Goal: Information Seeking & Learning: Check status

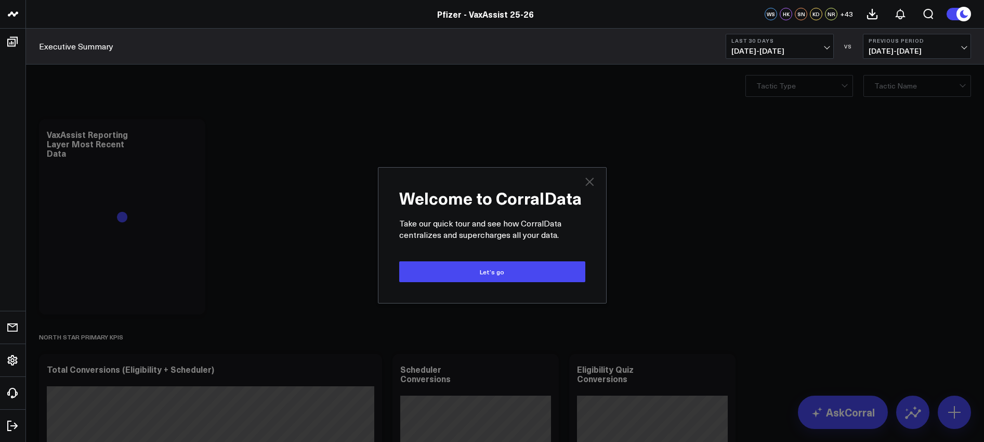
click at [591, 180] on icon "Close" at bounding box center [590, 181] width 8 height 8
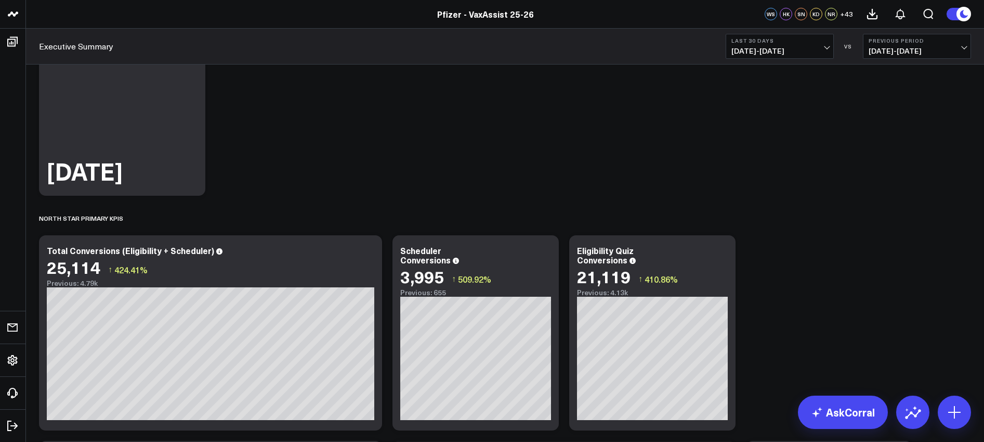
scroll to position [115, 0]
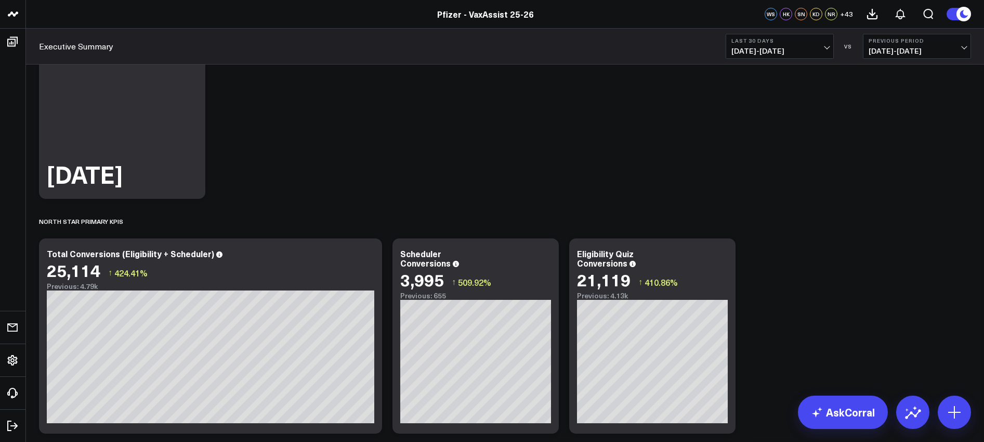
click at [815, 49] on span "[DATE] - [DATE]" at bounding box center [780, 51] width 97 height 8
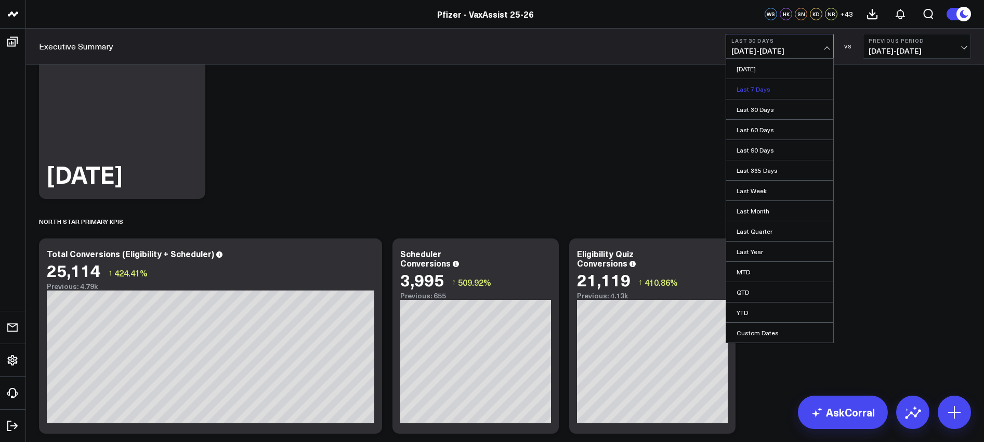
click at [775, 94] on link "Last 7 Days" at bounding box center [780, 89] width 107 height 20
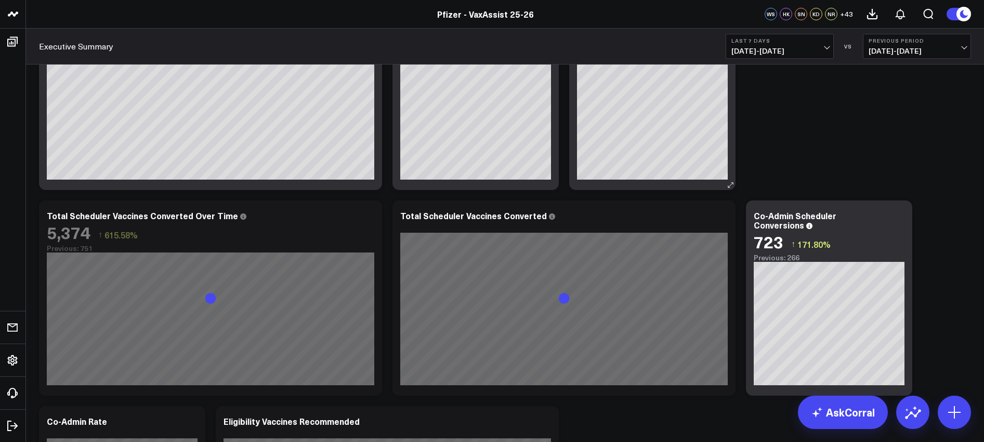
scroll to position [380, 0]
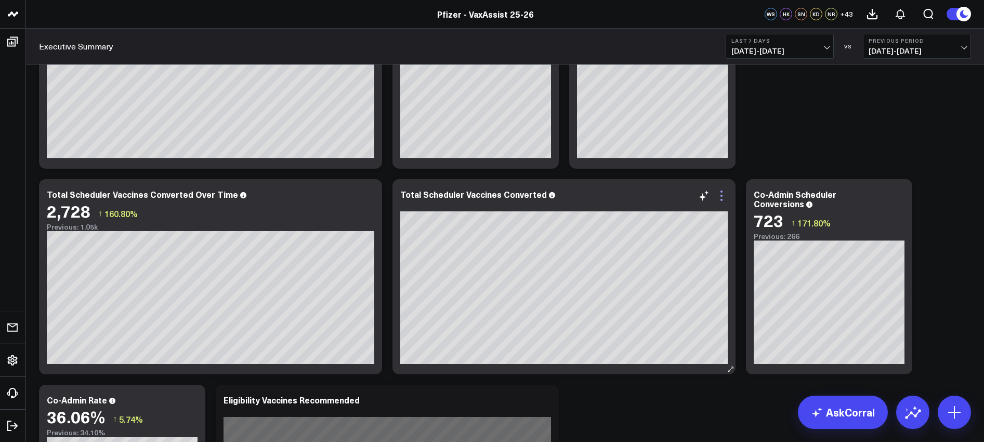
click at [725, 197] on icon at bounding box center [722, 195] width 12 height 12
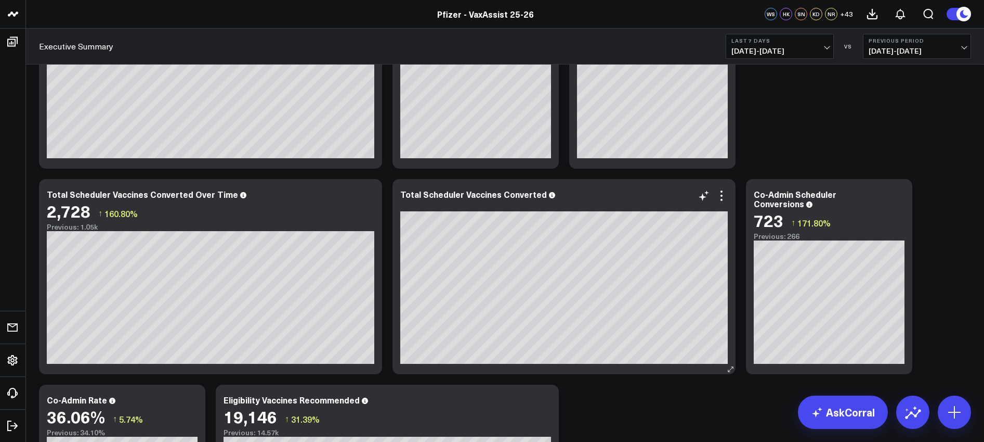
drag, startPoint x: 746, startPoint y: 169, endPoint x: 697, endPoint y: 186, distance: 51.6
click at [707, 195] on icon at bounding box center [704, 195] width 12 height 12
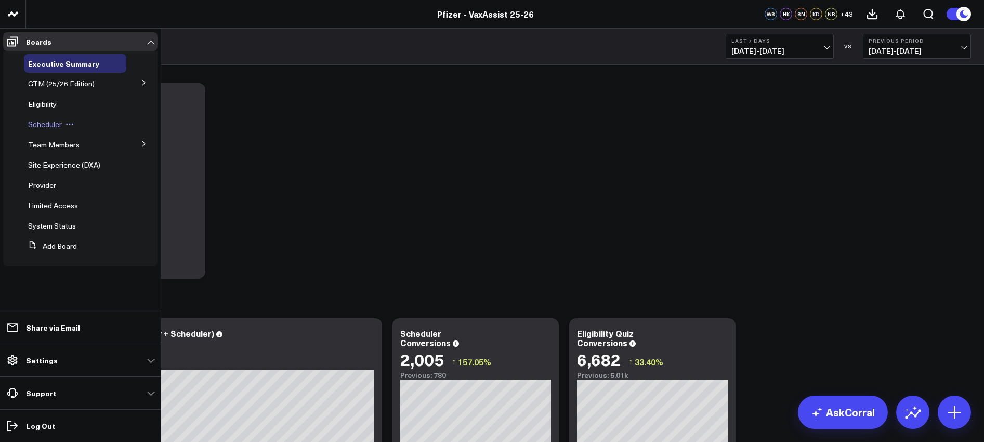
scroll to position [22, 0]
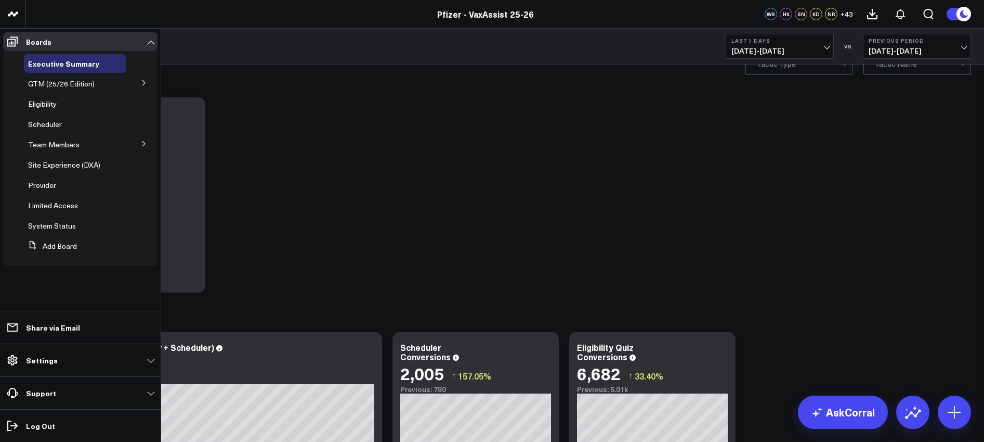
click at [146, 82] on icon at bounding box center [144, 83] width 6 height 6
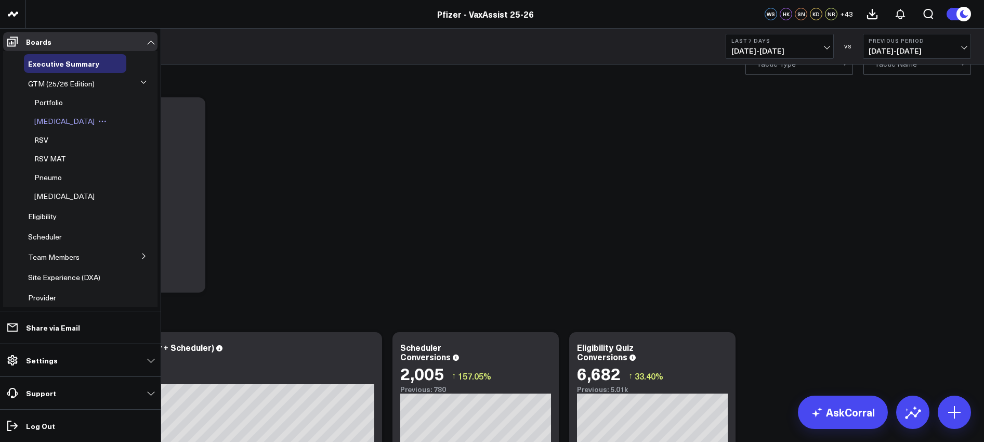
click at [54, 122] on span "[MEDICAL_DATA]" at bounding box center [64, 121] width 60 height 10
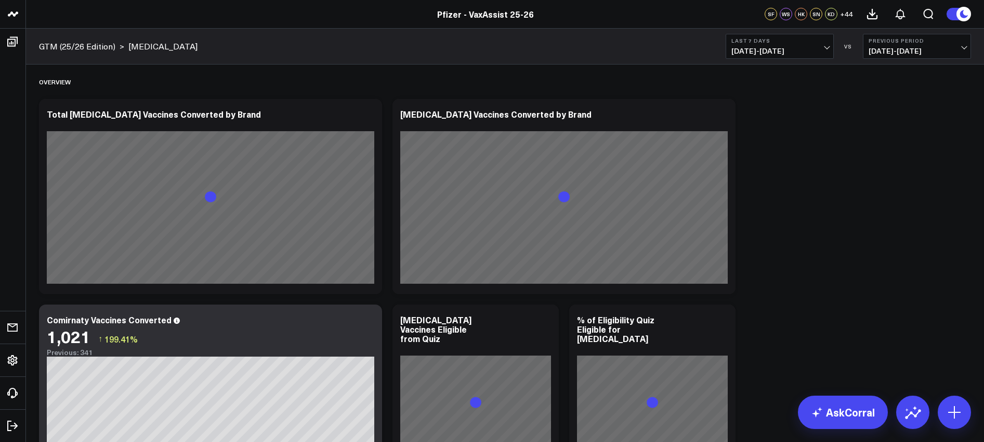
click at [851, 13] on span "+ 44" at bounding box center [846, 13] width 13 height 7
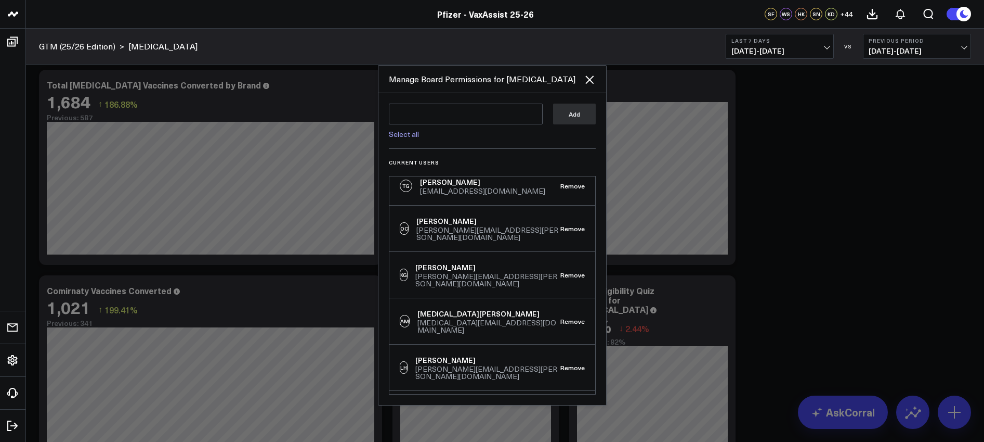
scroll to position [30, 0]
click at [590, 83] on icon "Close" at bounding box center [590, 79] width 12 height 12
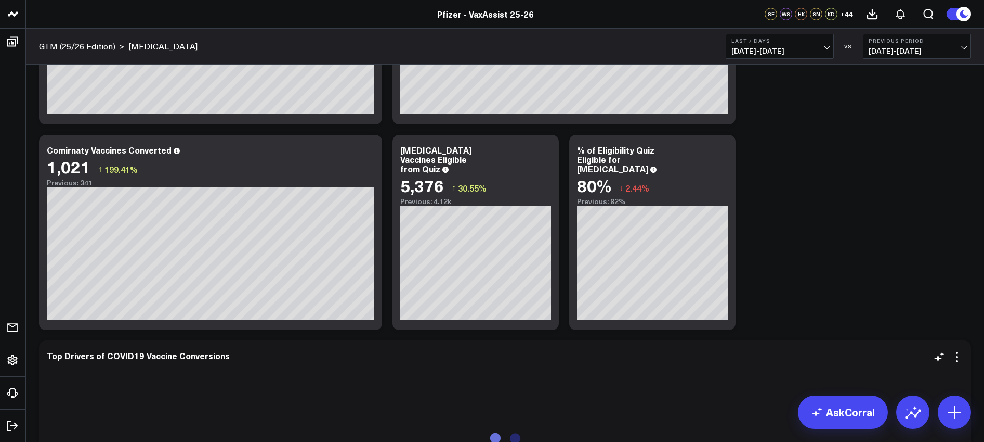
scroll to position [0, 0]
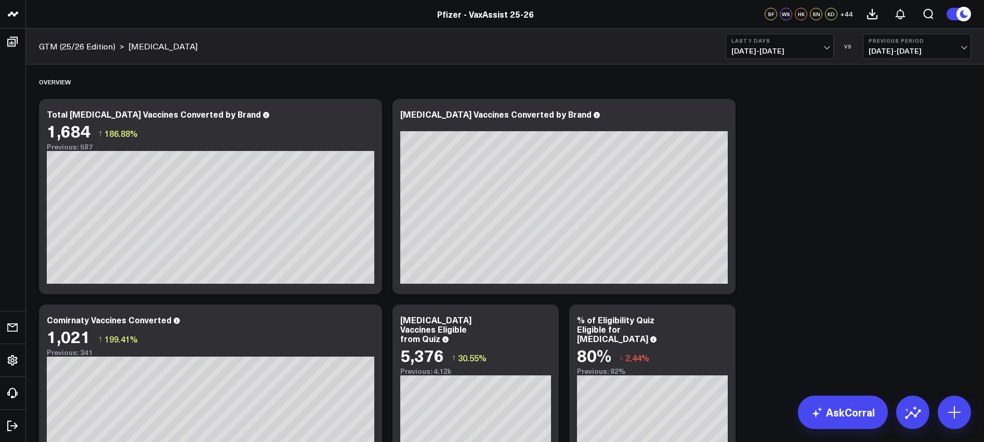
click at [951, 49] on span "[DATE] - [DATE]" at bounding box center [917, 51] width 97 height 8
click at [877, 108] on link "YoY" at bounding box center [917, 109] width 107 height 20
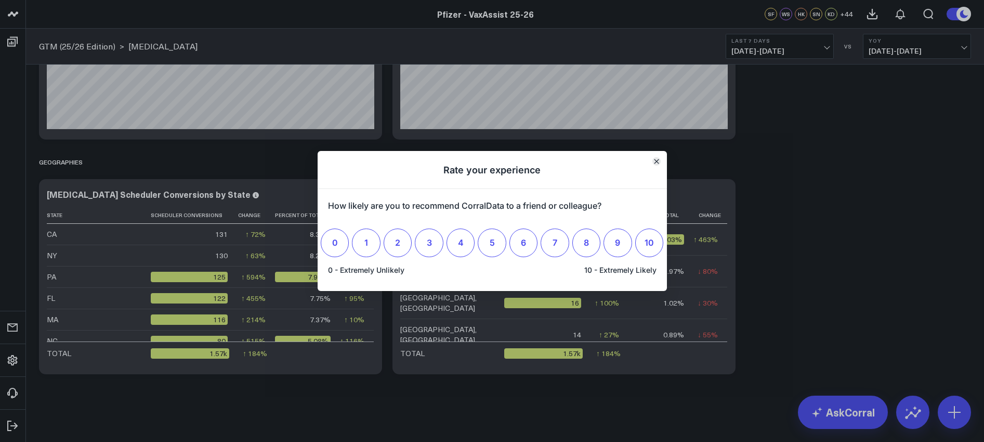
click at [656, 159] on icon "Close" at bounding box center [656, 161] width 5 height 5
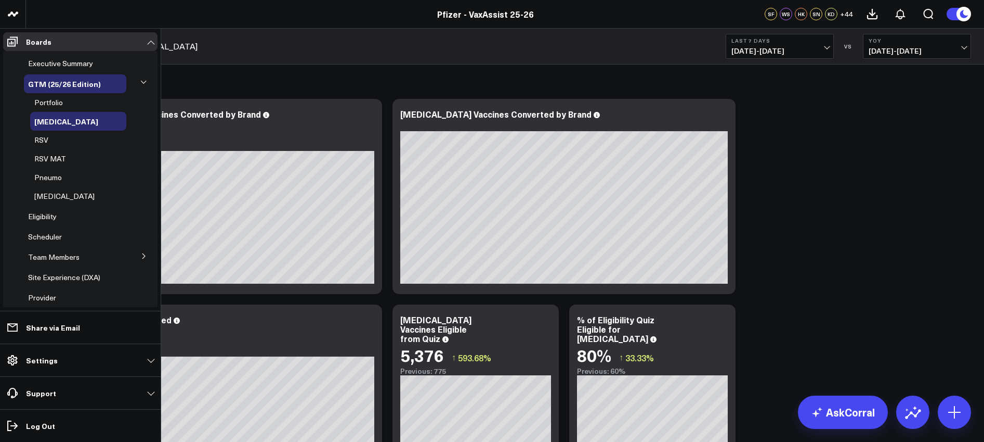
click at [142, 255] on icon at bounding box center [143, 255] width 3 height 5
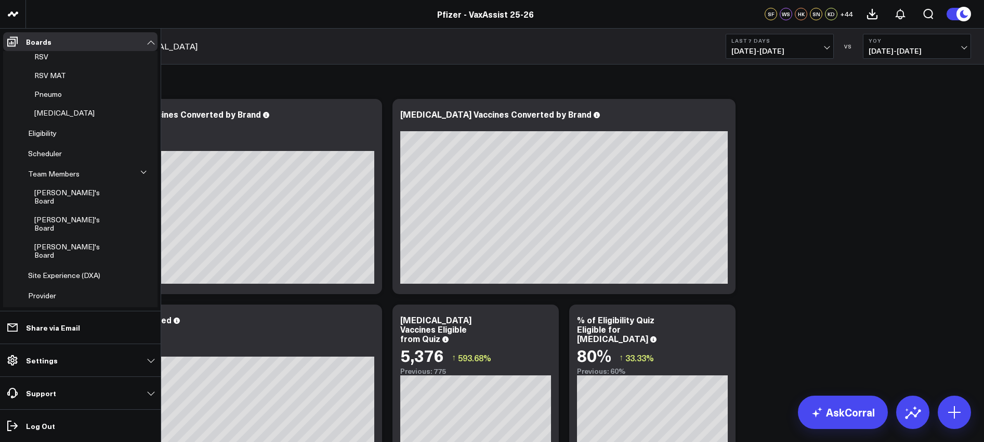
scroll to position [95, 0]
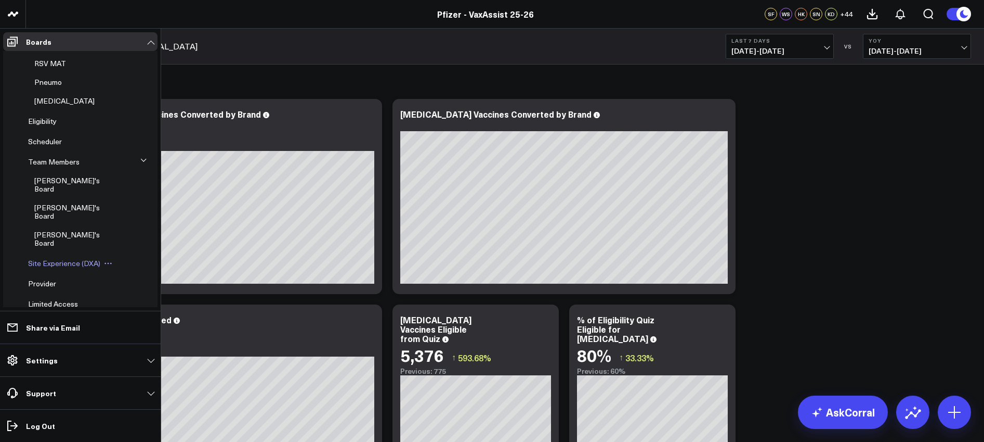
click at [90, 258] on span "Site Experience (DXA)" at bounding box center [64, 263] width 72 height 10
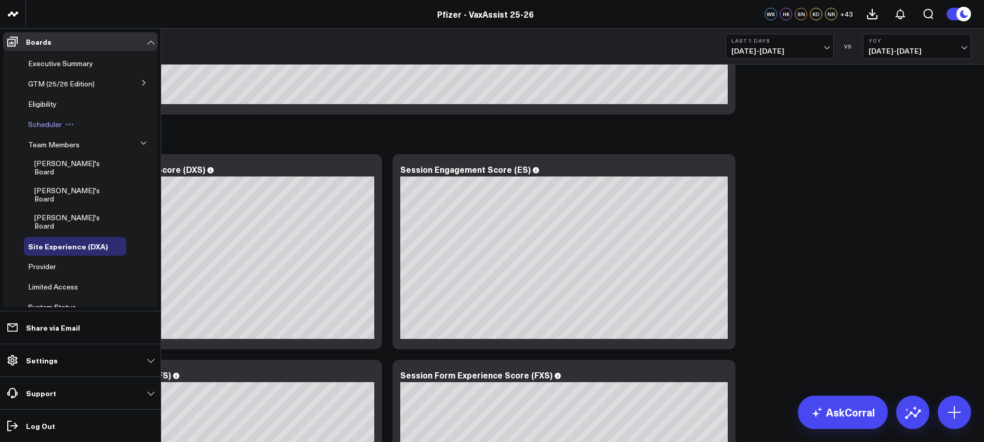
scroll to position [431, 0]
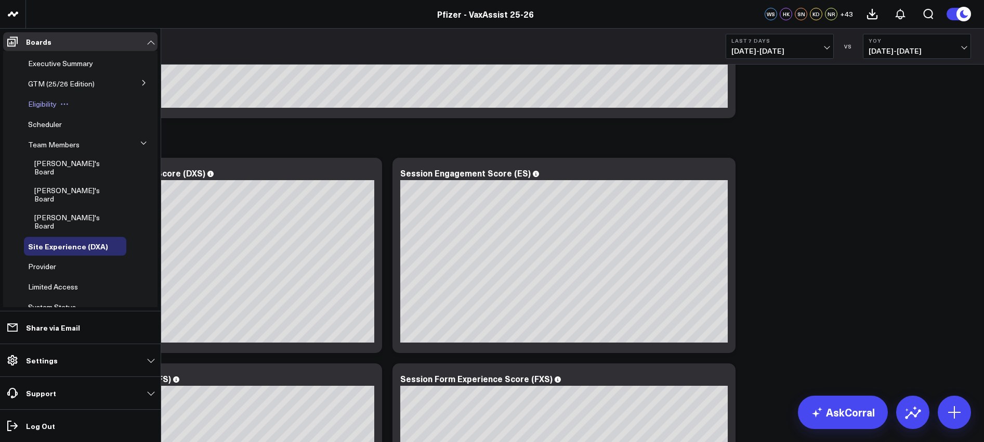
click at [48, 101] on span "Eligibility" at bounding box center [42, 104] width 29 height 10
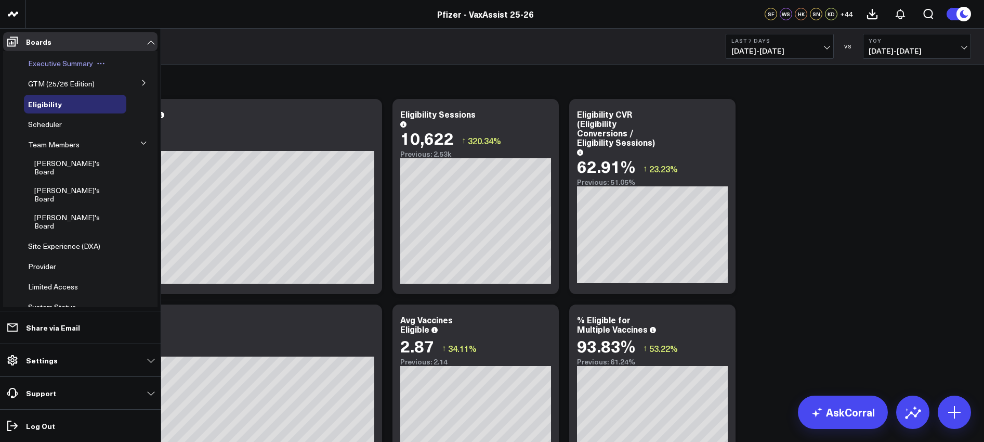
click at [87, 65] on span "Executive Summary" at bounding box center [60, 63] width 65 height 10
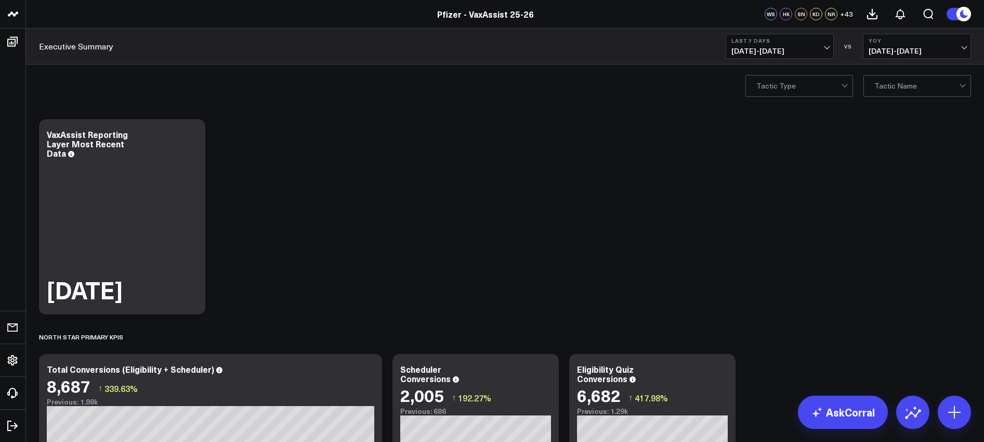
click at [928, 47] on span "[DATE] - [DATE]" at bounding box center [917, 51] width 97 height 8
click at [892, 93] on link "MoM" at bounding box center [917, 89] width 107 height 20
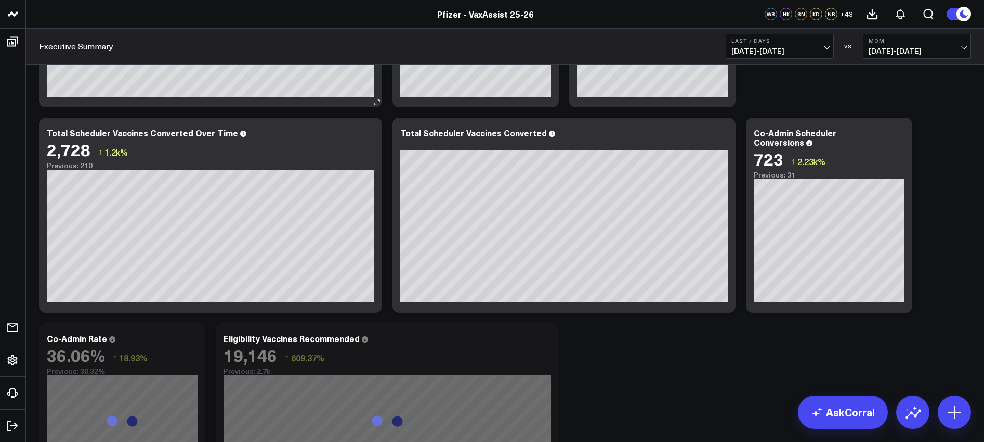
scroll to position [442, 0]
